Goal: Task Accomplishment & Management: Complete application form

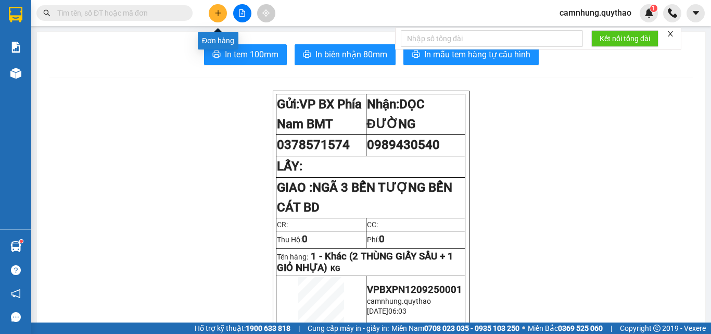
click at [210, 15] on button at bounding box center [218, 13] width 18 height 18
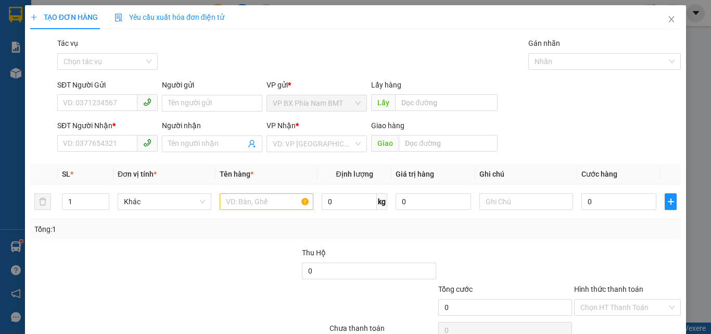
click at [8, 191] on div "TẠO ĐƠN HÀNG Yêu cầu xuất hóa đơn điện tử Transit Pickup Surcharge Ids Transit …" at bounding box center [355, 167] width 711 height 334
click at [111, 107] on input "SĐT Người Gửi" at bounding box center [97, 102] width 80 height 17
type input "0972732939"
click at [92, 142] on input "SĐT Người Nhận *" at bounding box center [97, 143] width 80 height 17
type input "0968324977"
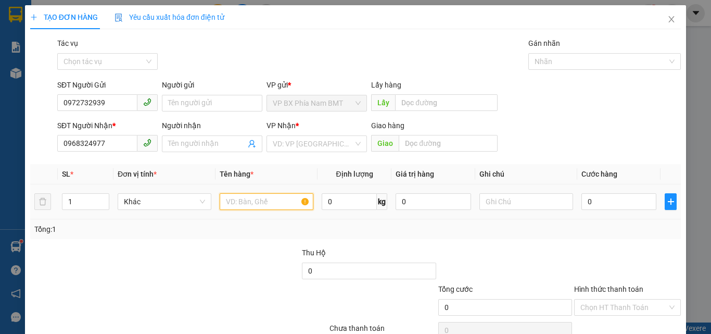
click at [262, 206] on input "text" at bounding box center [267, 201] width 94 height 17
click at [18, 179] on div "TẠO ĐƠN HÀNG Yêu cầu xuất hóa đơn điện tử Transit Pickup Surcharge Ids Transit …" at bounding box center [355, 167] width 711 height 334
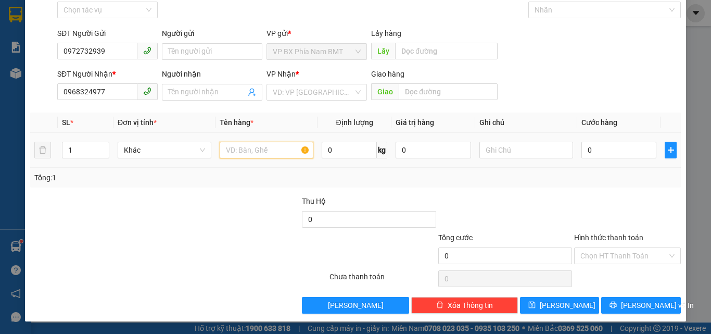
click at [255, 151] on input "text" at bounding box center [267, 150] width 94 height 17
type input "2 BAO BƠ"
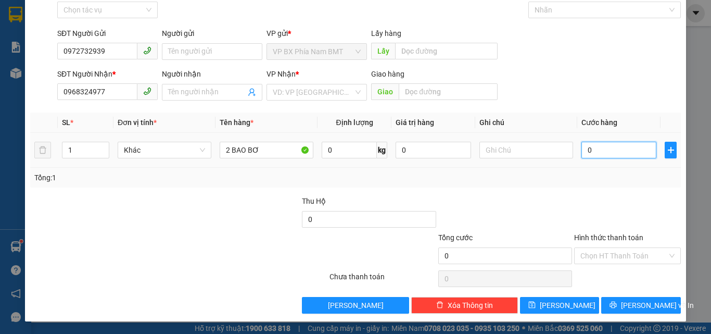
click at [604, 151] on input "0" at bounding box center [618, 150] width 75 height 17
type input "1"
type input "13"
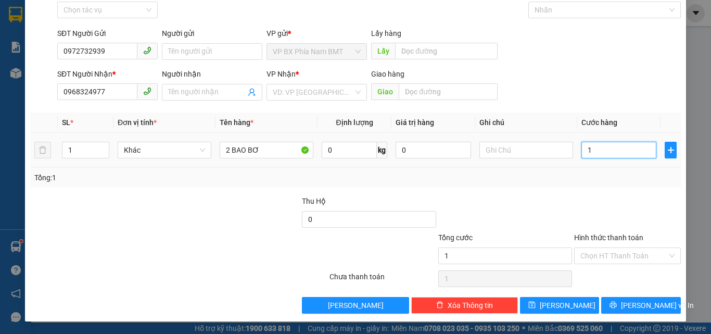
type input "13"
type input "130"
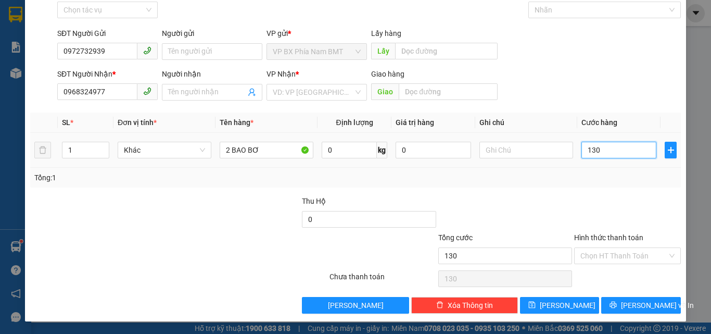
type input "1.300"
type input "13.000"
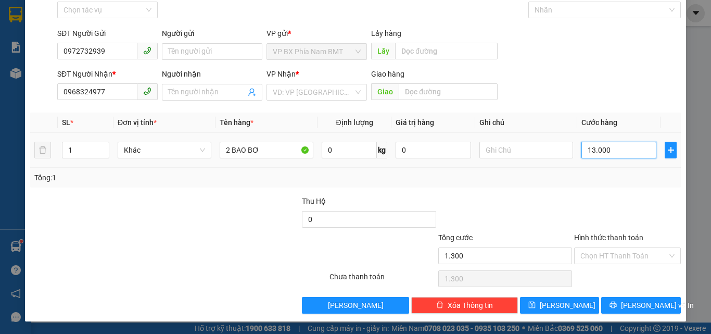
type input "13.000"
type input "130.000"
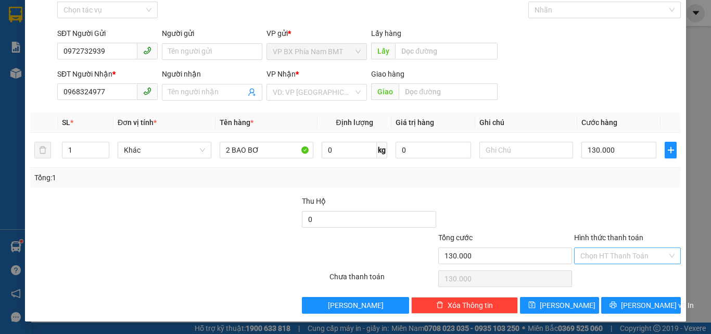
click at [582, 256] on input "Hình thức thanh toán" at bounding box center [623, 256] width 87 height 16
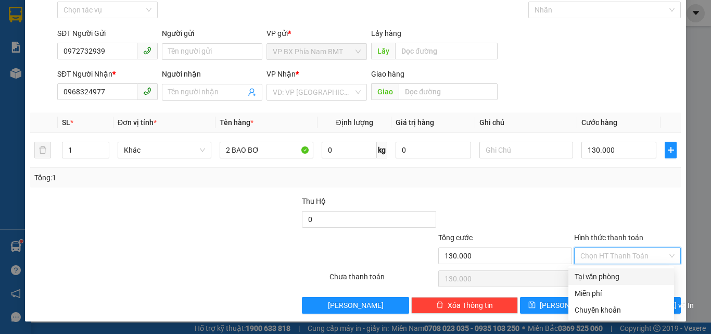
click at [601, 280] on div "Tại văn phòng" at bounding box center [620, 276] width 93 height 11
type input "0"
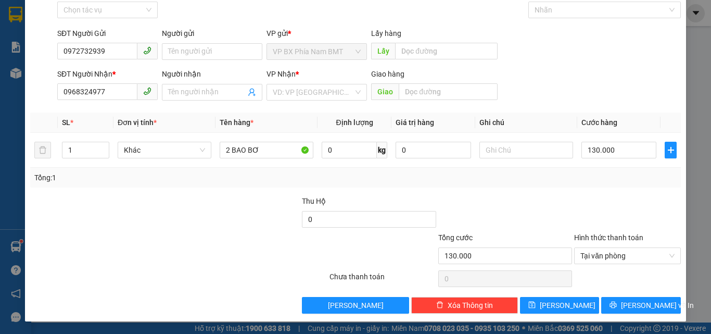
click at [2, 219] on div "TẠO ĐƠN HÀNG Yêu cầu xuất hóa đơn điện tử Transit Pickup Surcharge Ids Transit …" at bounding box center [355, 167] width 711 height 334
click at [611, 303] on button "[PERSON_NAME] và In" at bounding box center [641, 305] width 80 height 17
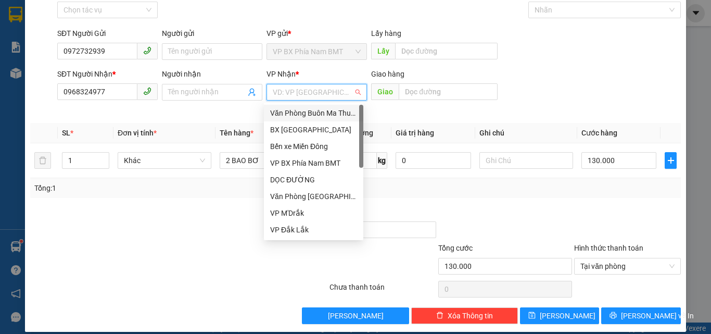
click at [306, 94] on input "search" at bounding box center [313, 92] width 81 height 16
click at [288, 178] on div "DỌC ĐƯỜNG" at bounding box center [313, 179] width 87 height 11
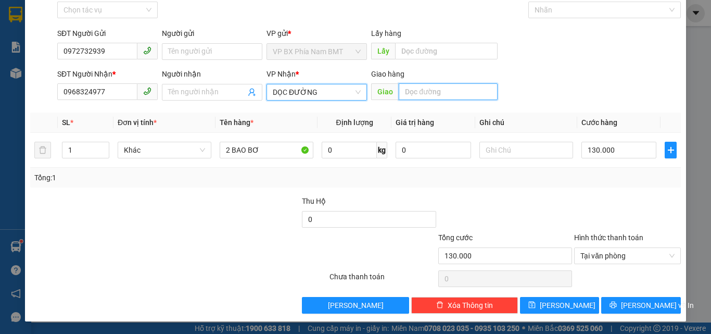
click at [421, 89] on input "text" at bounding box center [448, 91] width 99 height 17
type input "D"
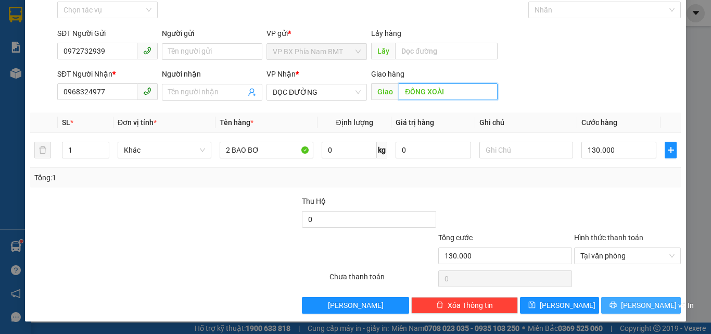
type input "ĐỒNG XOÀI"
click at [663, 307] on button "[PERSON_NAME] và In" at bounding box center [641, 305] width 80 height 17
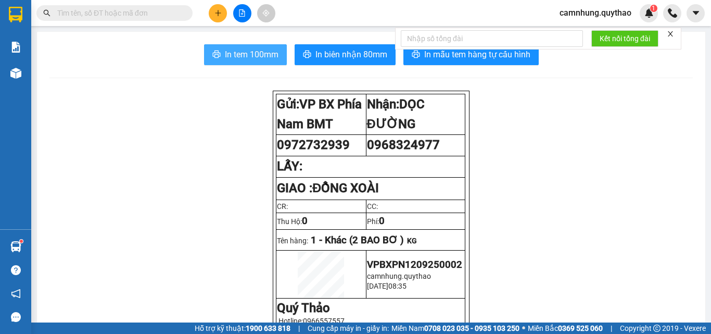
click at [239, 47] on button "In tem 100mm" at bounding box center [245, 54] width 83 height 21
